Goal: Task Accomplishment & Management: Manage account settings

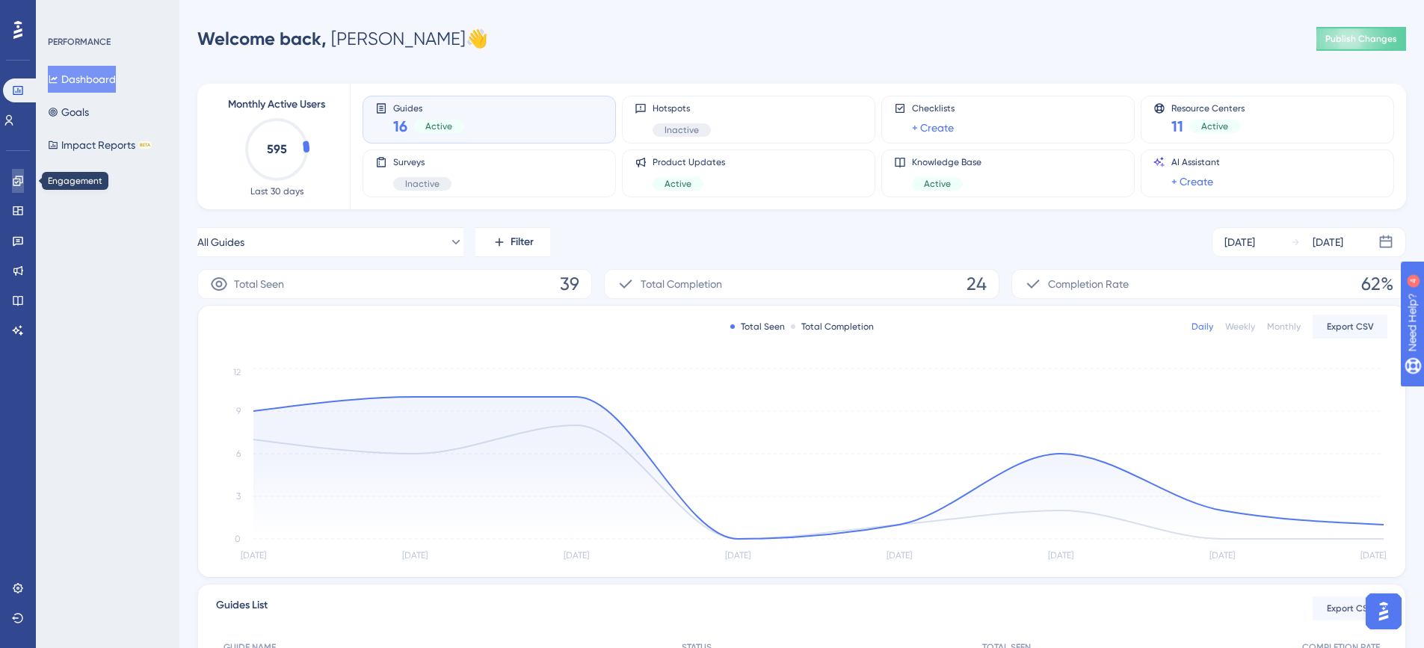
click at [13, 189] on link at bounding box center [18, 181] width 12 height 24
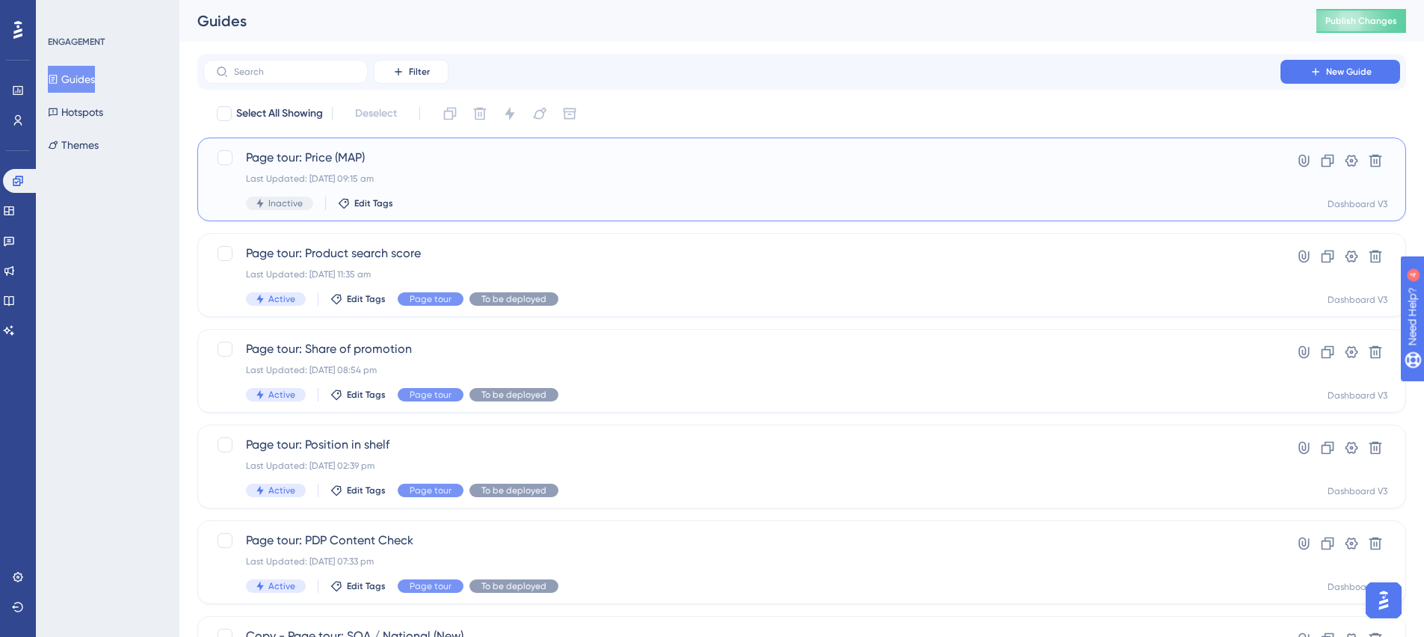
click at [450, 158] on span "Page tour: Price (MAP)" at bounding box center [742, 158] width 992 height 18
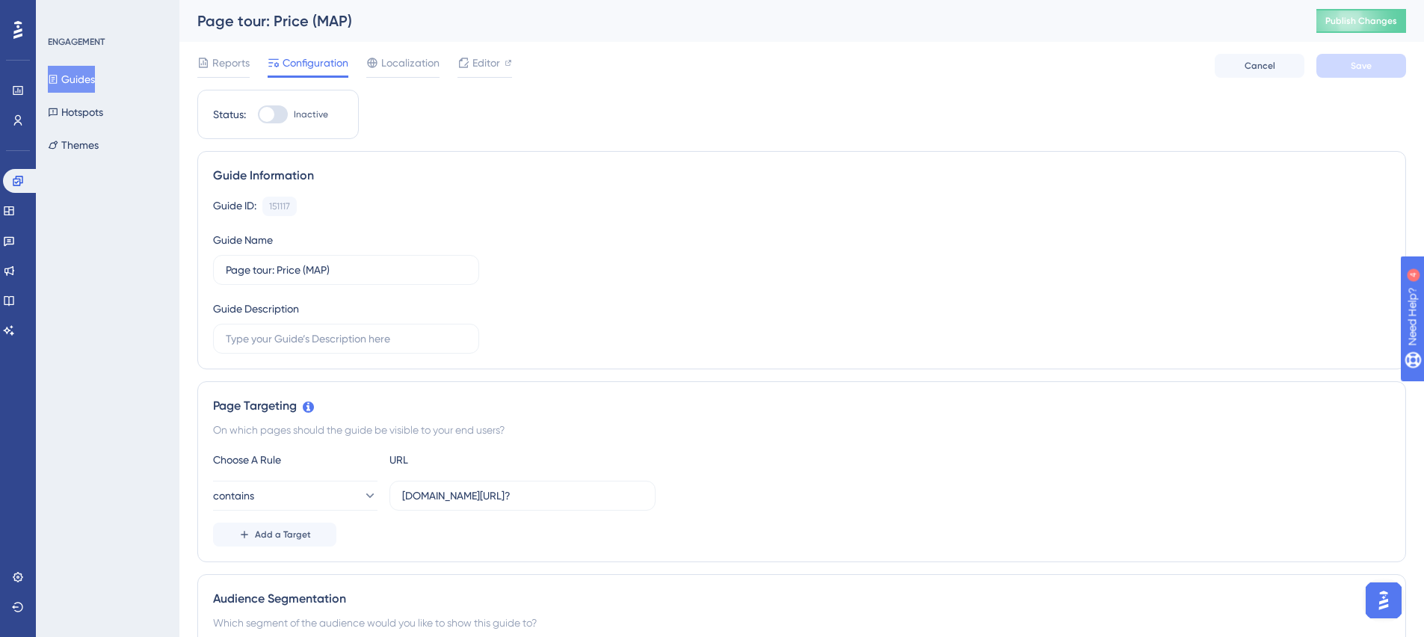
click at [274, 120] on div at bounding box center [273, 114] width 30 height 18
click at [258, 115] on input "Inactive" at bounding box center [257, 114] width 1 height 1
checkbox input "true"
click at [1357, 64] on span "Save" at bounding box center [1361, 66] width 21 height 12
click at [522, 496] on input "[DOMAIN_NAME][URL]?" at bounding box center [522, 495] width 241 height 16
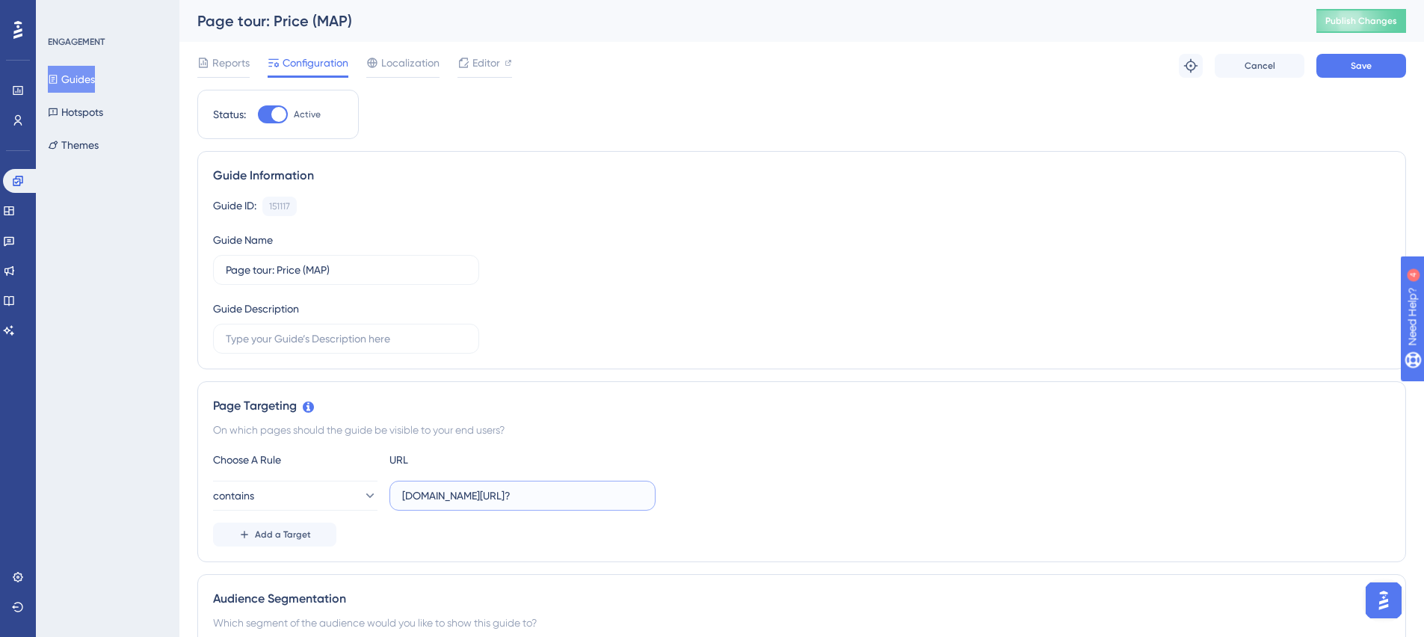
type input "[DOMAIN_NAME][URL]?"
click at [1351, 60] on span "Save" at bounding box center [1361, 66] width 21 height 12
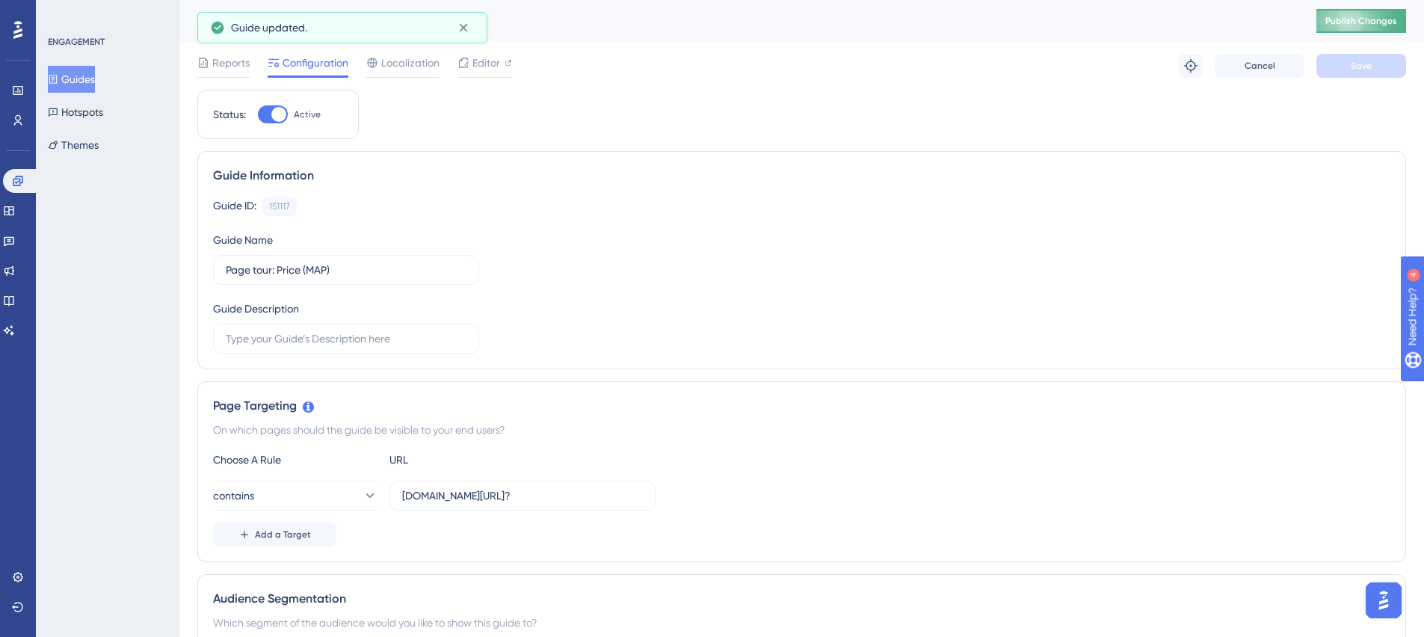
click at [1386, 18] on span "Publish Changes" at bounding box center [1361, 21] width 72 height 12
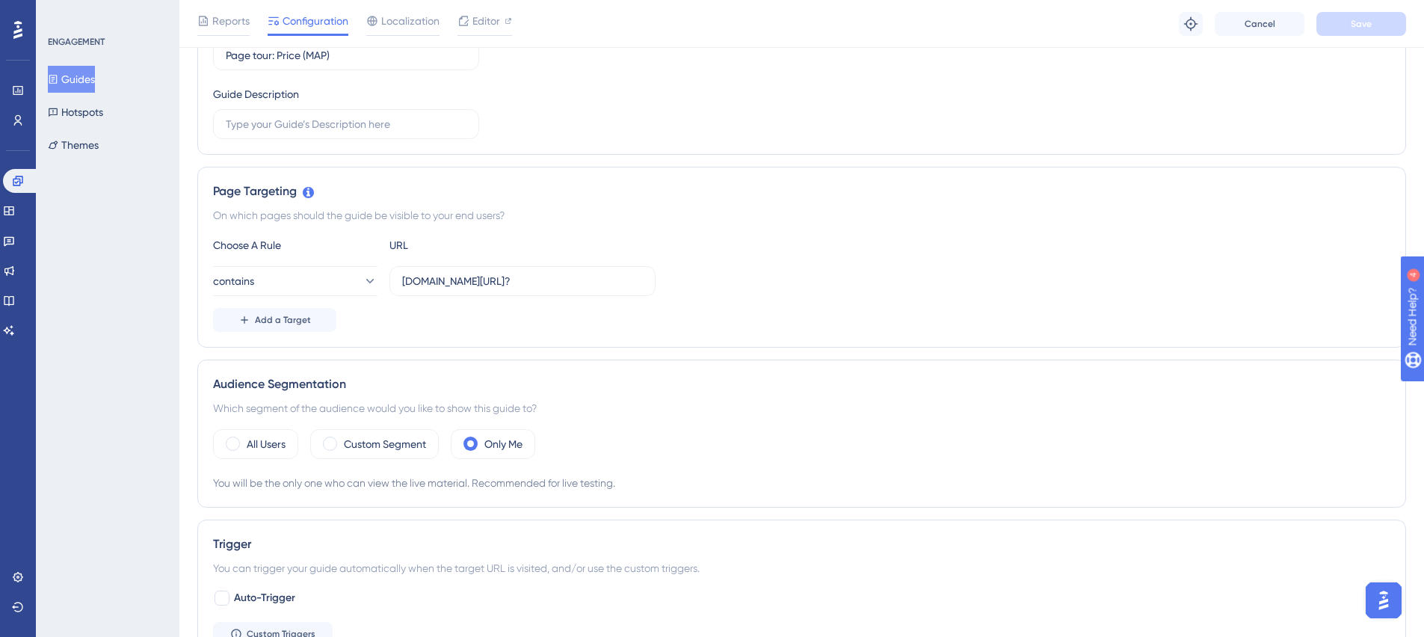
scroll to position [276, 0]
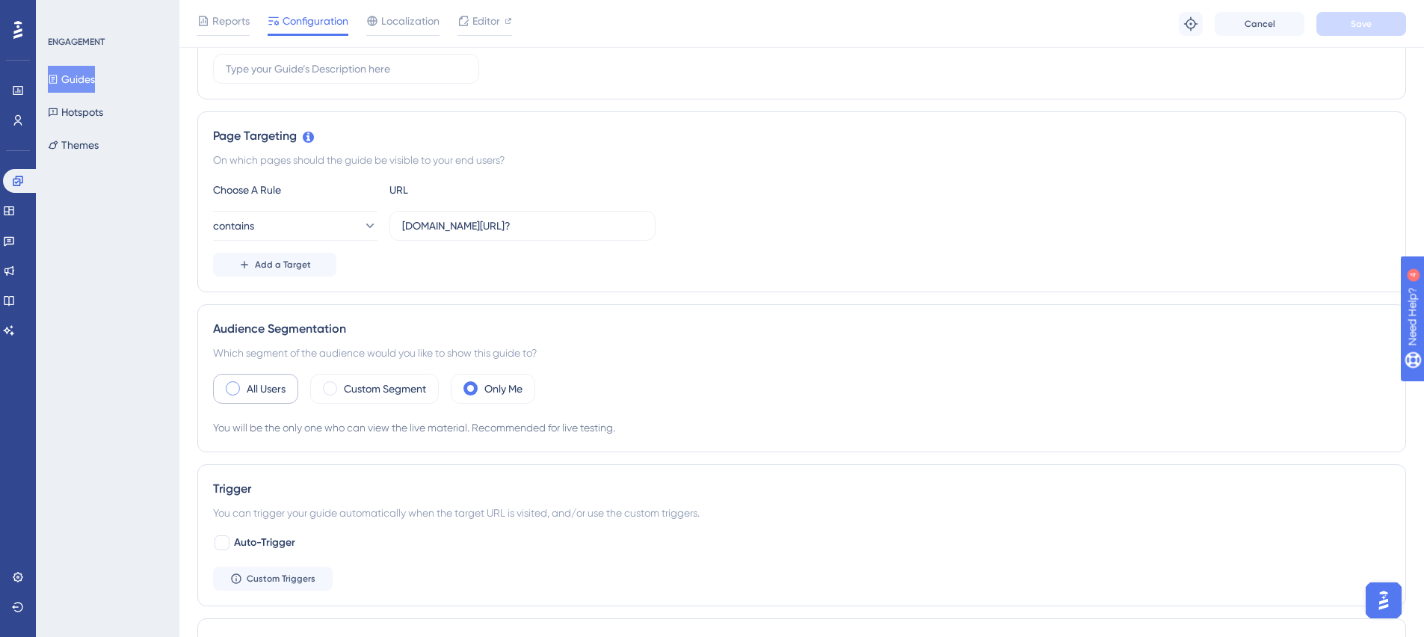
click at [281, 395] on label "All Users" at bounding box center [266, 389] width 39 height 18
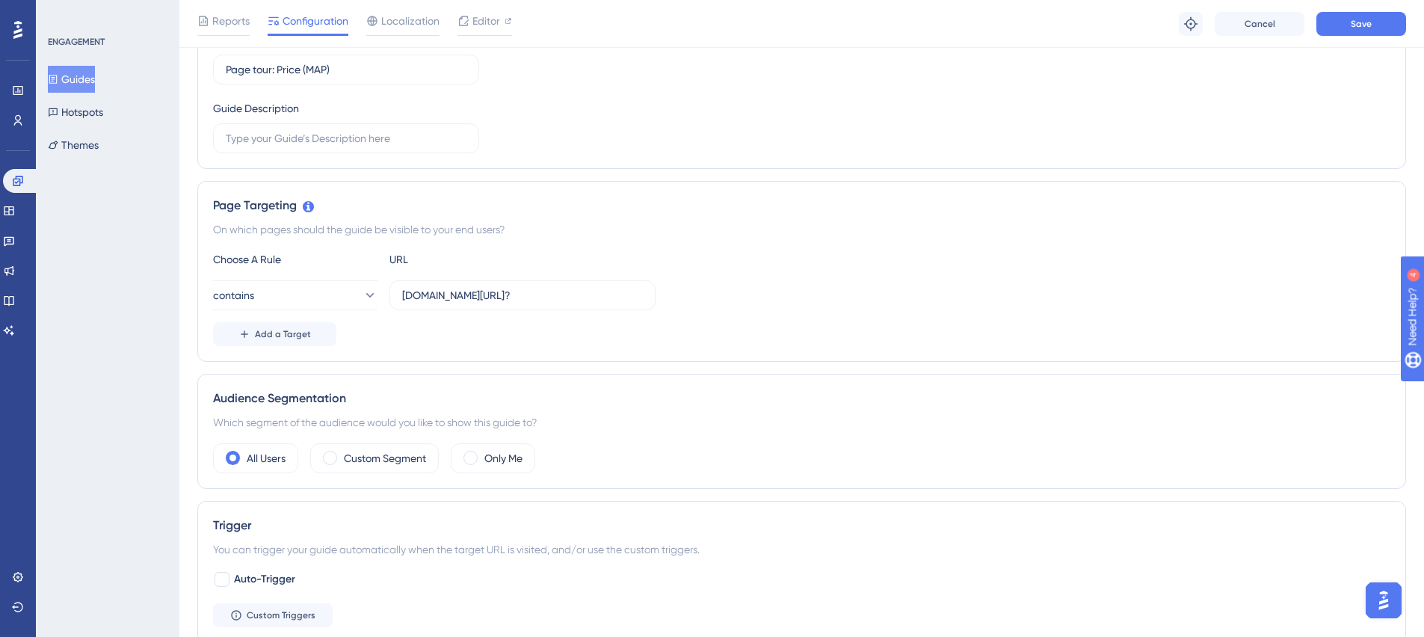
scroll to position [0, 0]
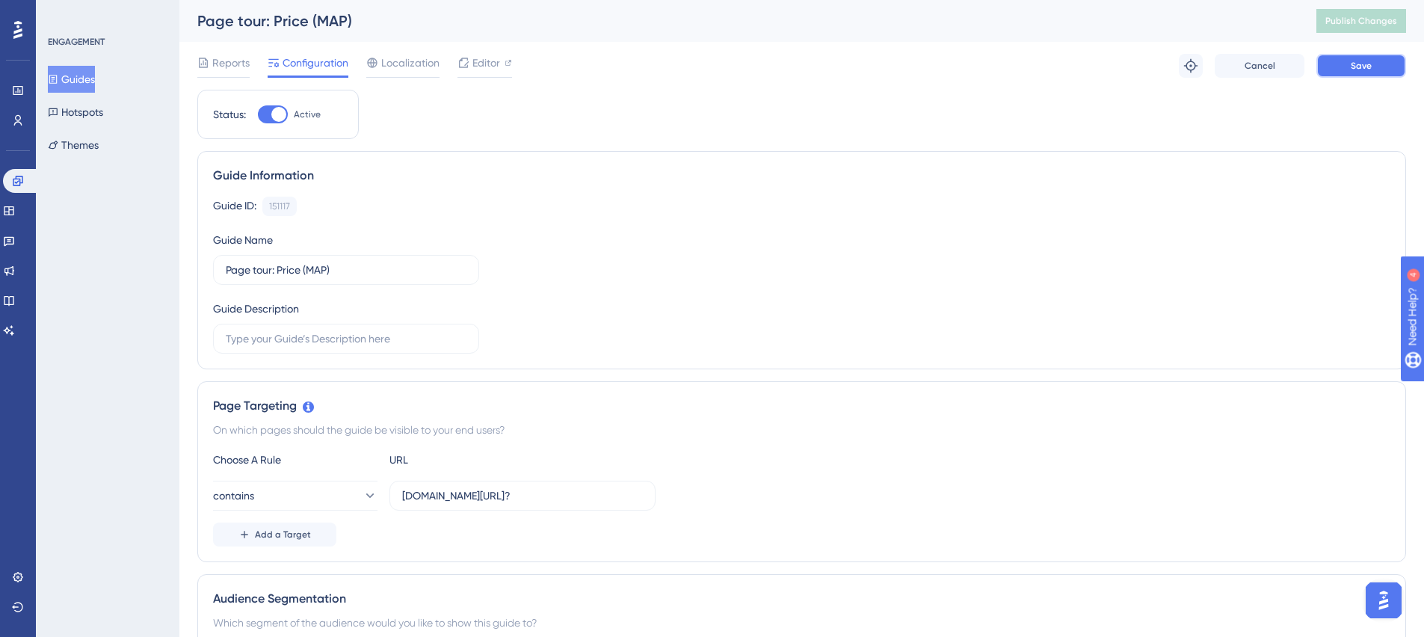
click at [1355, 68] on span "Save" at bounding box center [1361, 66] width 21 height 12
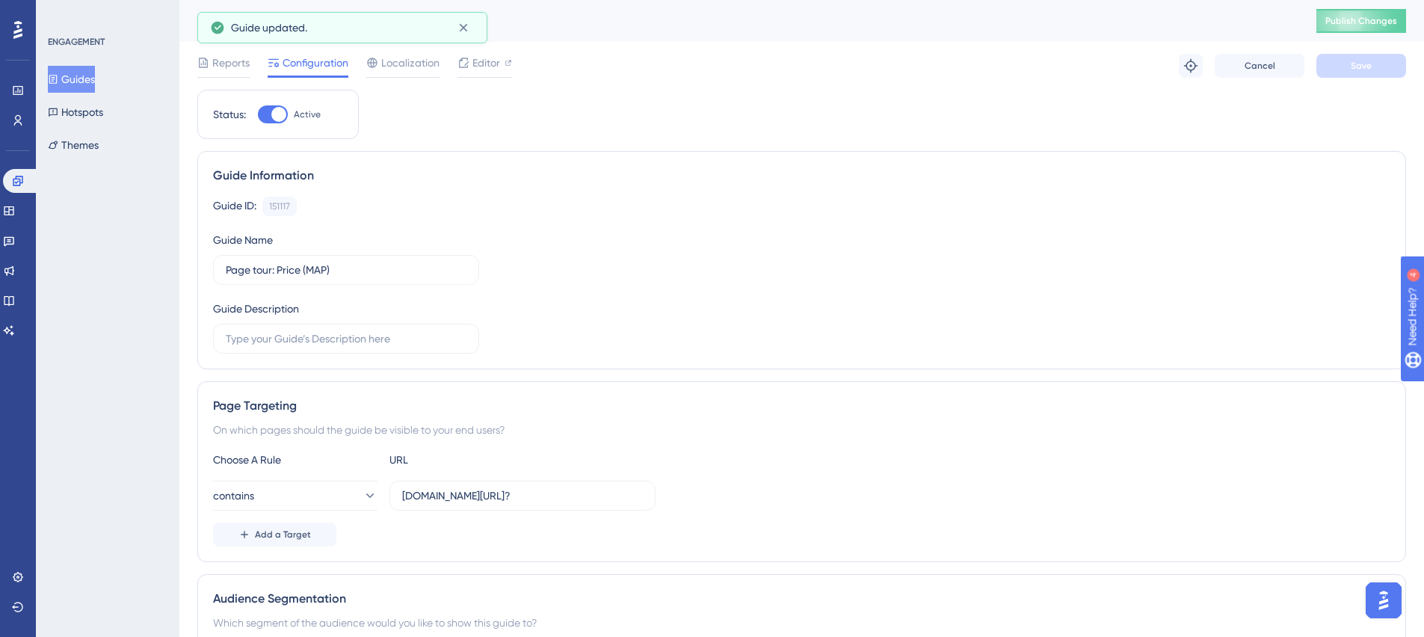
click at [1366, 19] on span "Publish Changes" at bounding box center [1361, 21] width 72 height 12
